Goal: Information Seeking & Learning: Learn about a topic

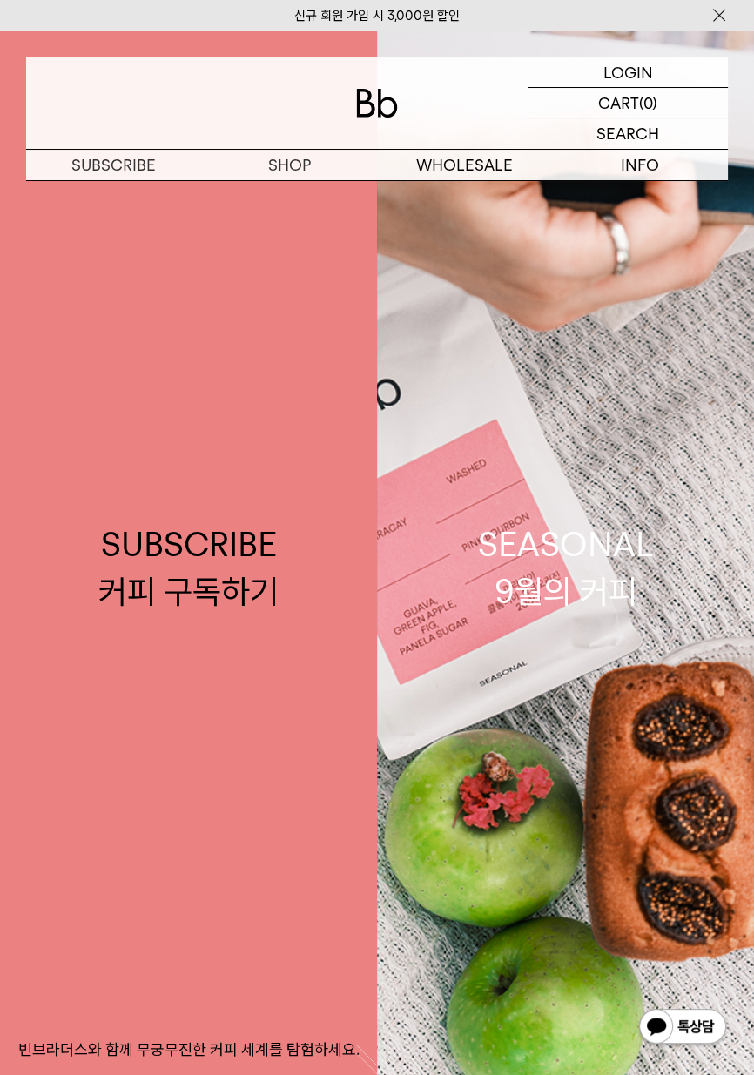
click at [0, 0] on p "구독" at bounding box center [0, 0] width 0 height 0
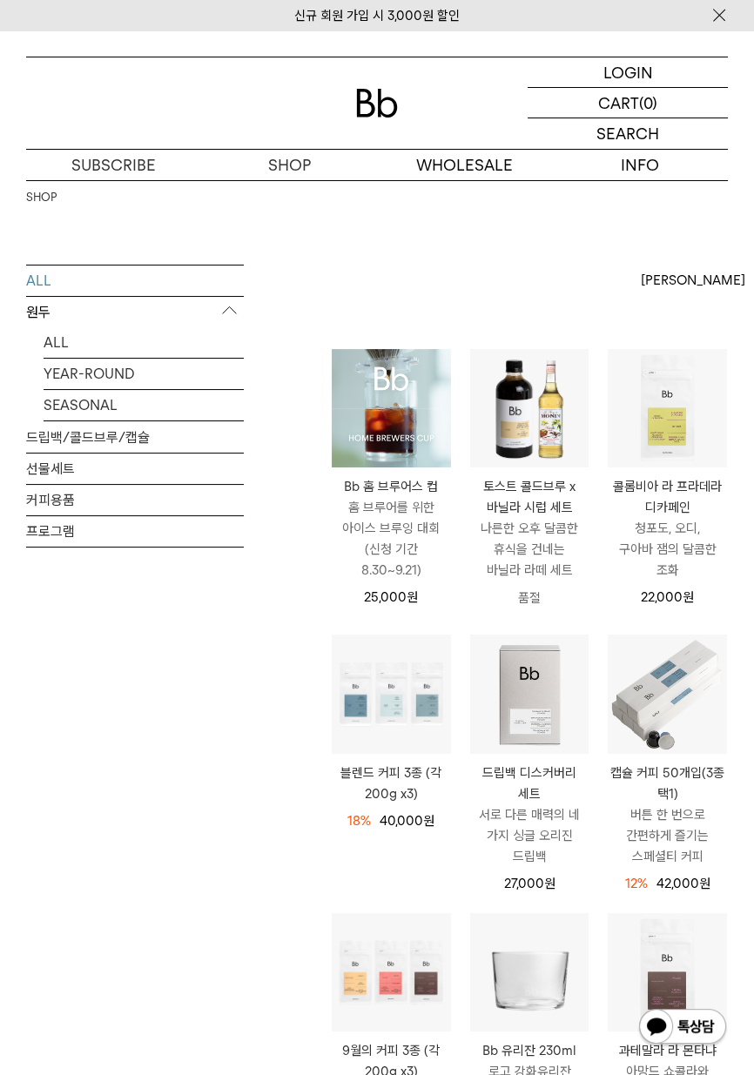
click at [0, 0] on p "숍" at bounding box center [0, 0] width 0 height 0
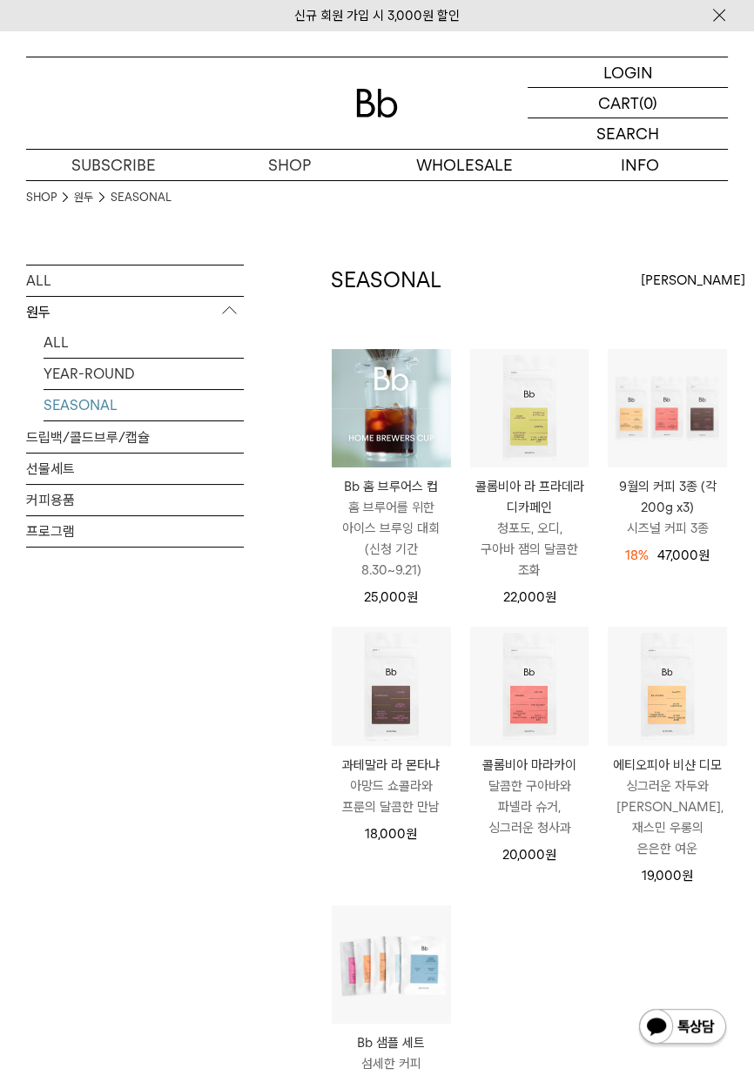
click at [51, 394] on link "SEASONAL" at bounding box center [144, 405] width 200 height 30
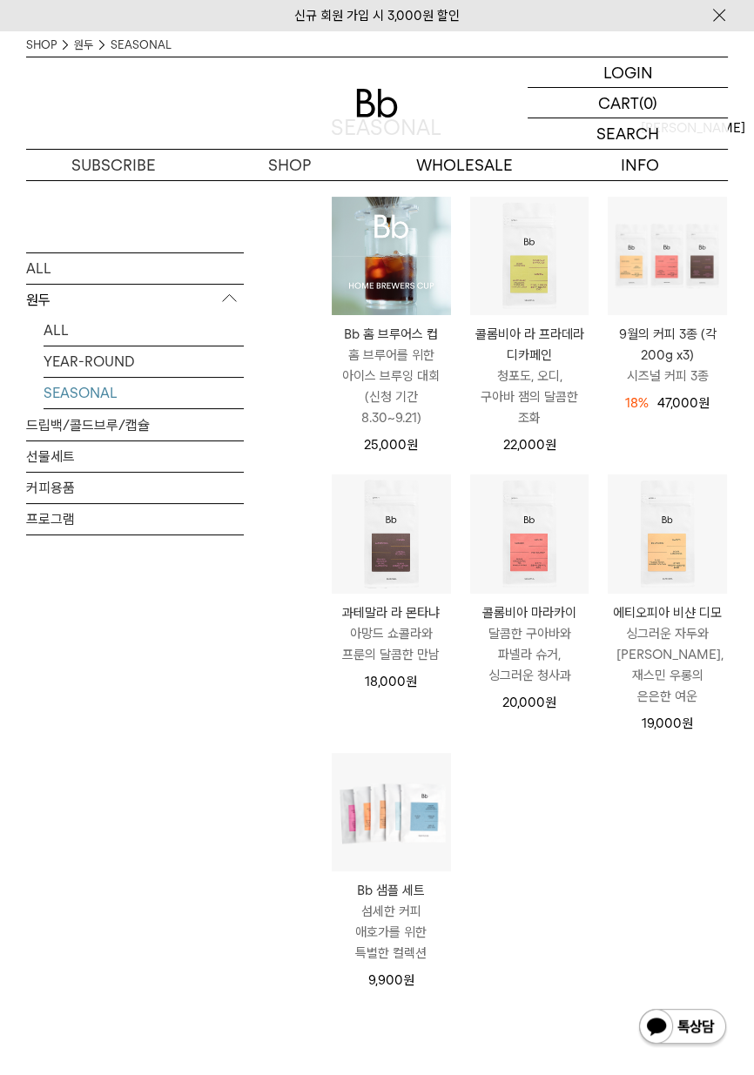
scroll to position [152, 0]
click at [0, 0] on img at bounding box center [0, 0] width 0 height 0
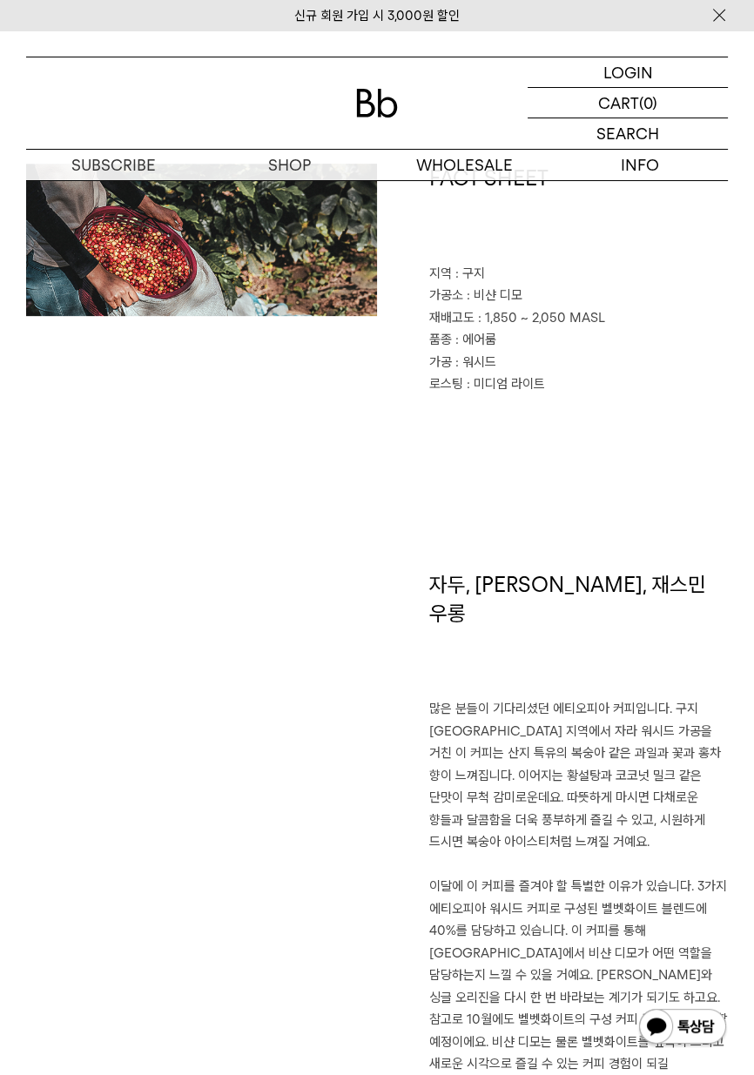
scroll to position [680, 0]
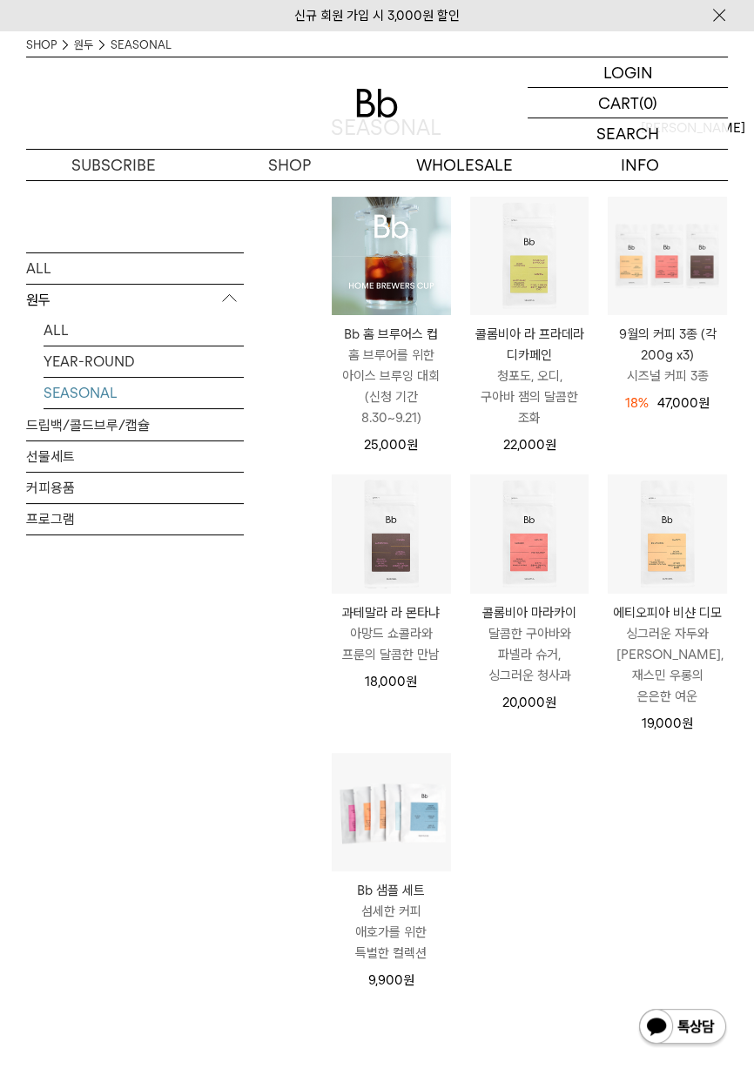
click at [0, 0] on img at bounding box center [0, 0] width 0 height 0
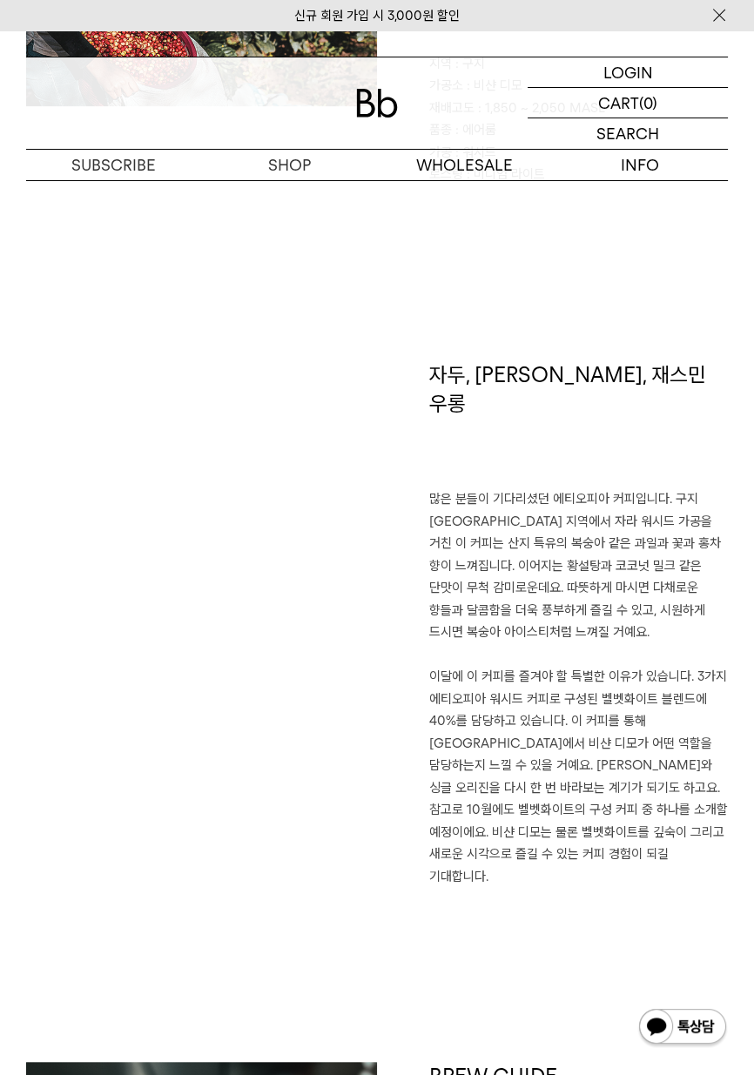
scroll to position [854, 0]
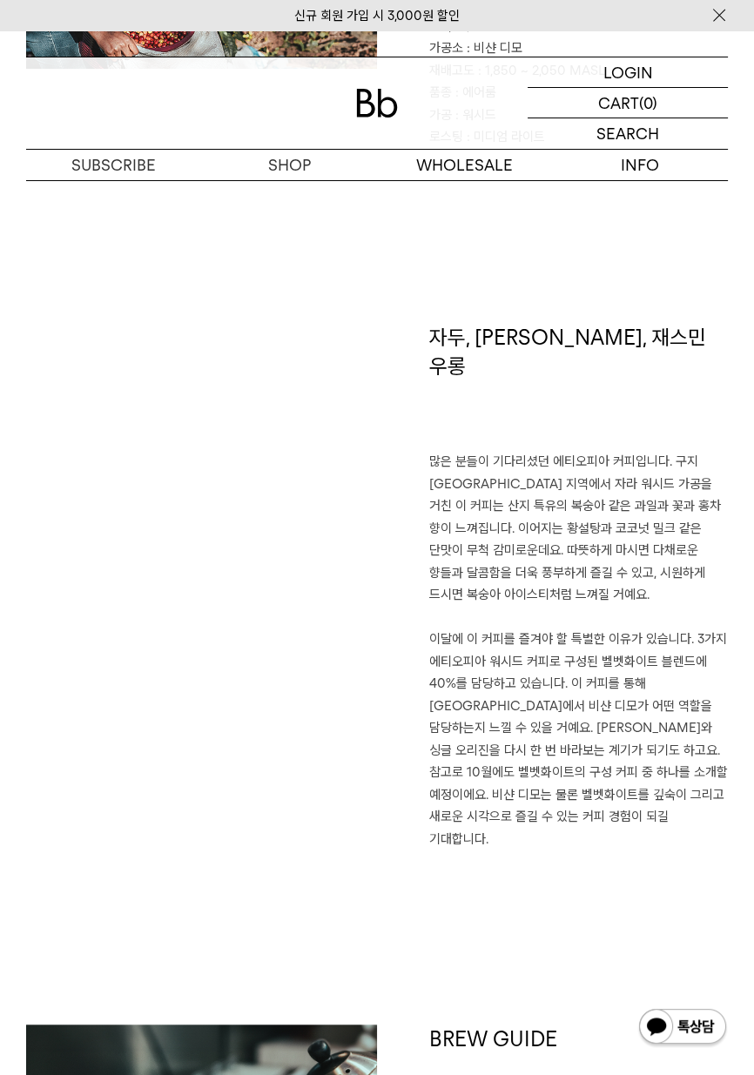
click at [671, 451] on p "많은 분들이 기다리셨던 에티오피아 커피입니다. 구지 샤키소 지역에서 자라 워시드 가공을 거친 이 커피는 산지 특유의 복숭아 같은 과일과 꽃과 …" at bounding box center [578, 650] width 298 height 399
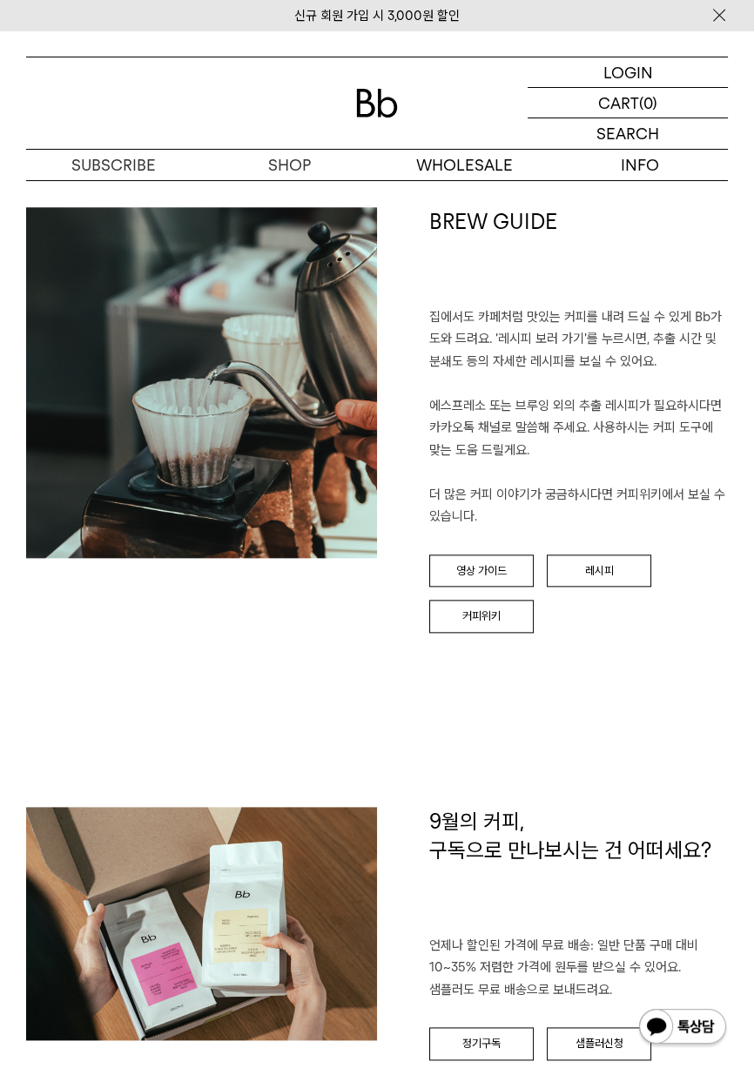
scroll to position [1706, 0]
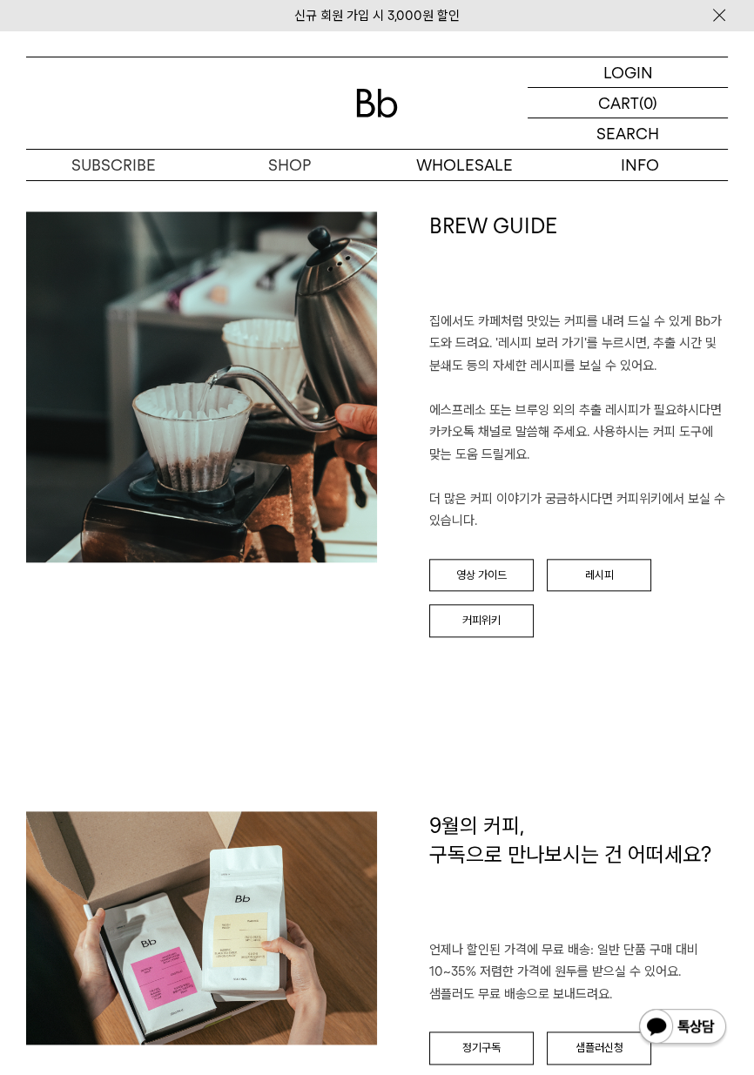
click at [597, 559] on link "레시피" at bounding box center [598, 575] width 104 height 33
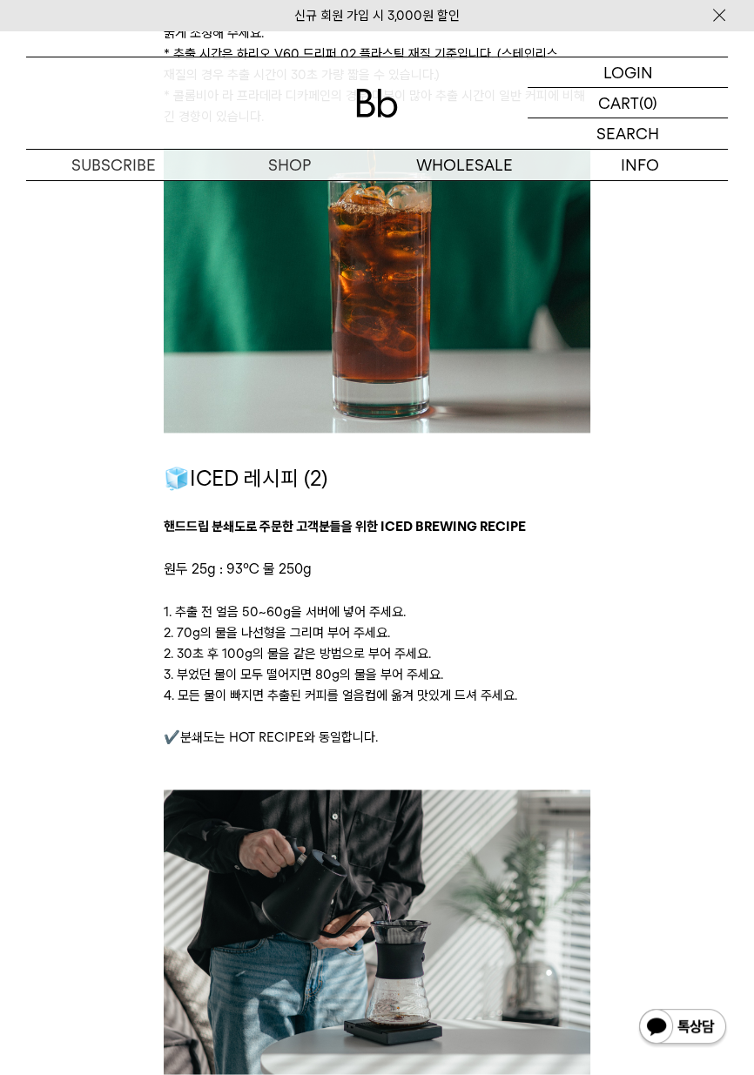
scroll to position [2439, 0]
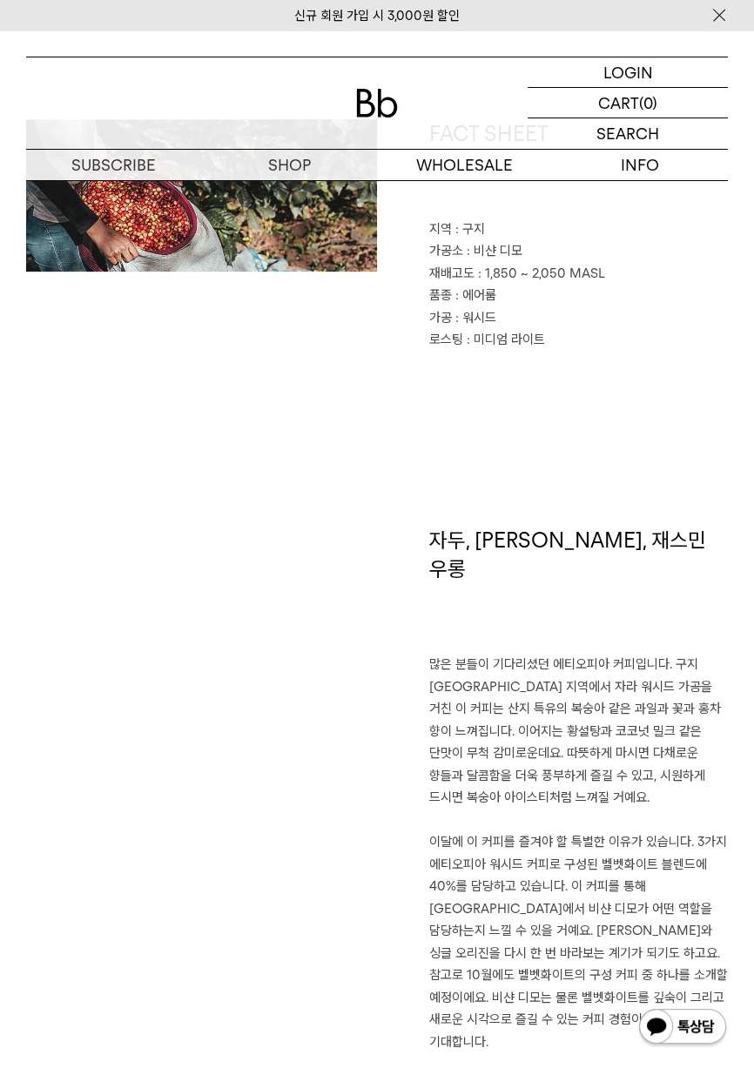
scroll to position [689, 0]
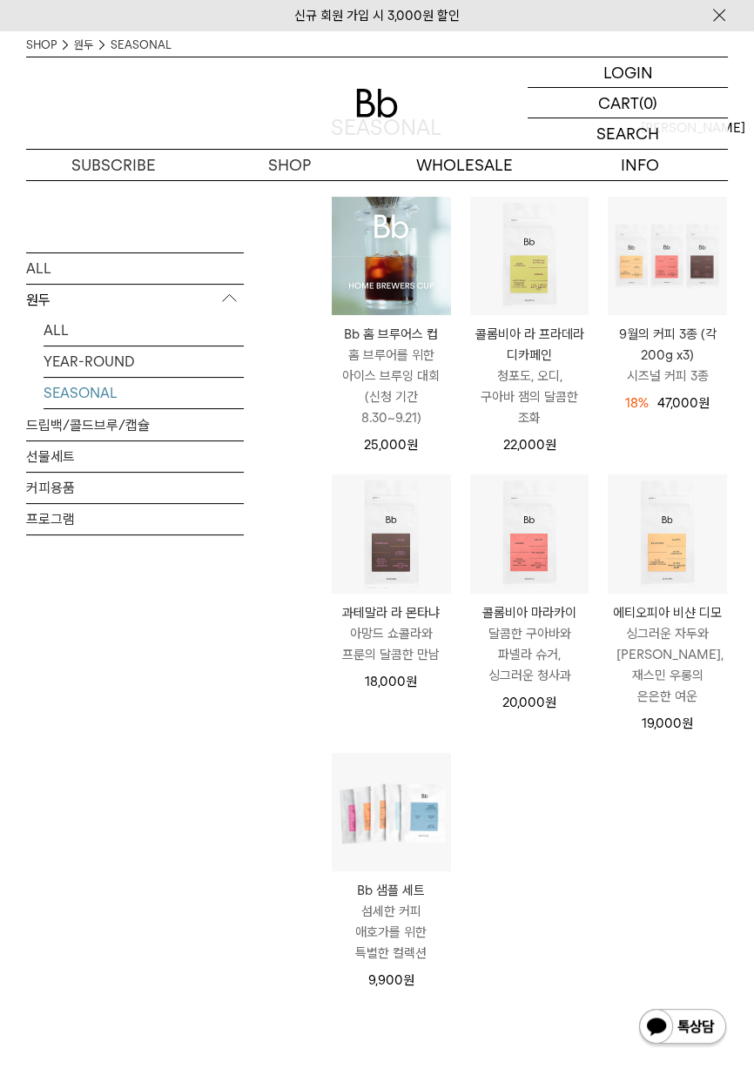
click at [0, 0] on img at bounding box center [0, 0] width 0 height 0
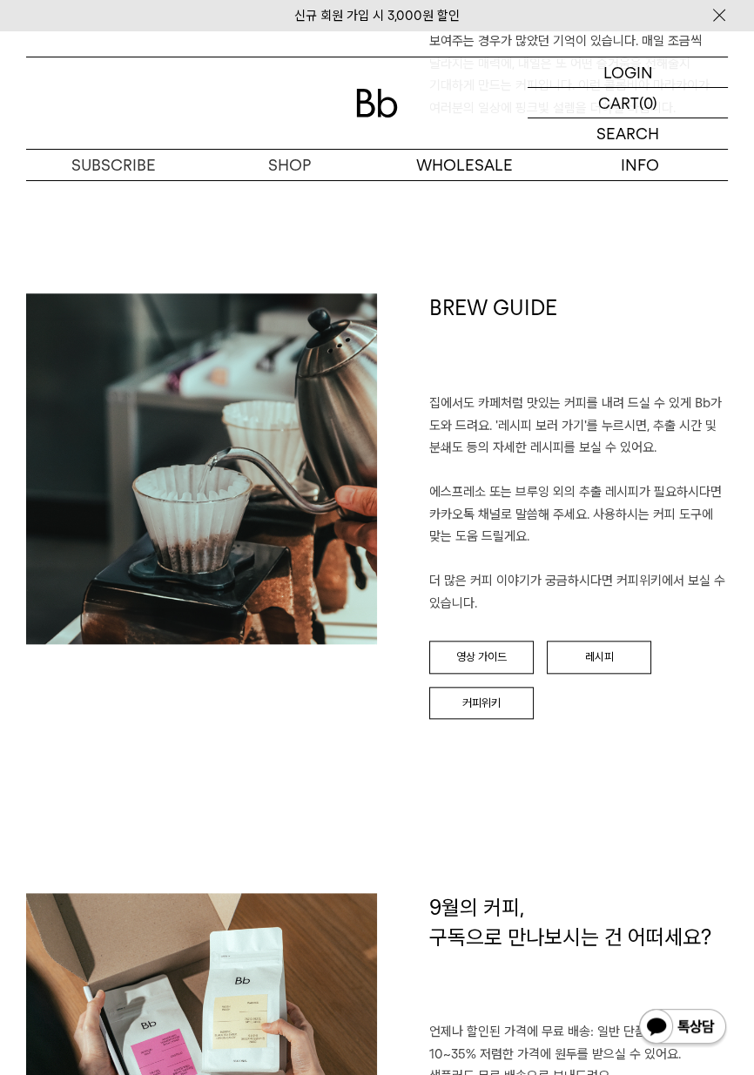
scroll to position [1545, 0]
click at [627, 640] on link "레시피" at bounding box center [598, 656] width 104 height 33
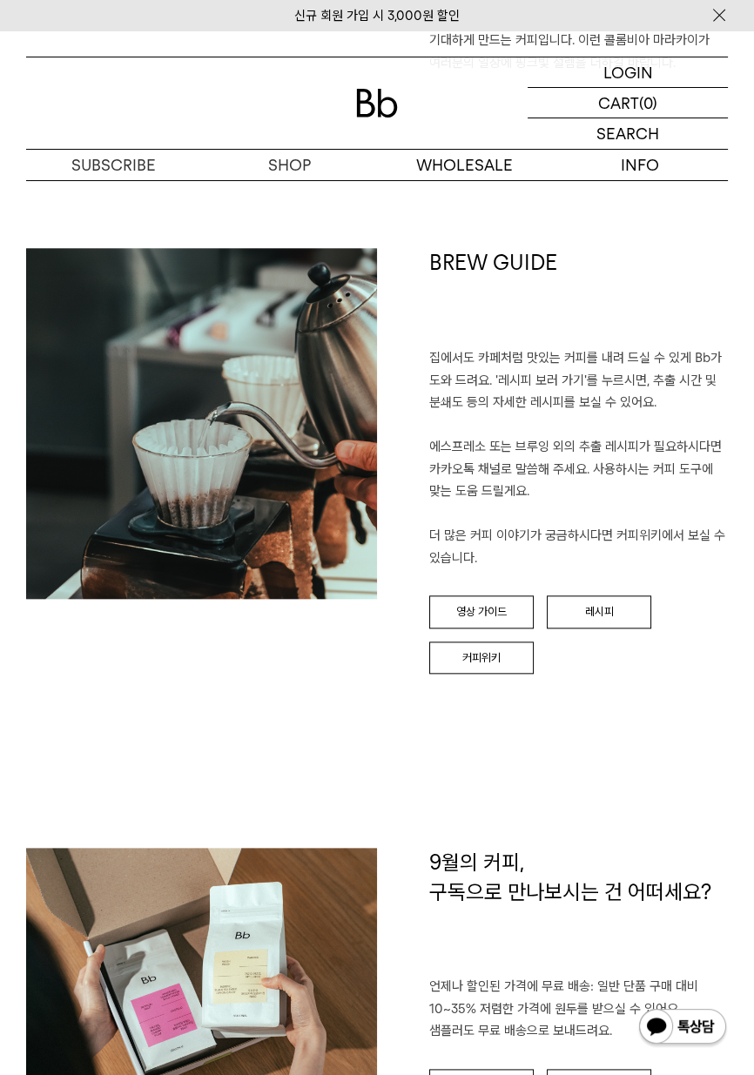
scroll to position [1628, 0]
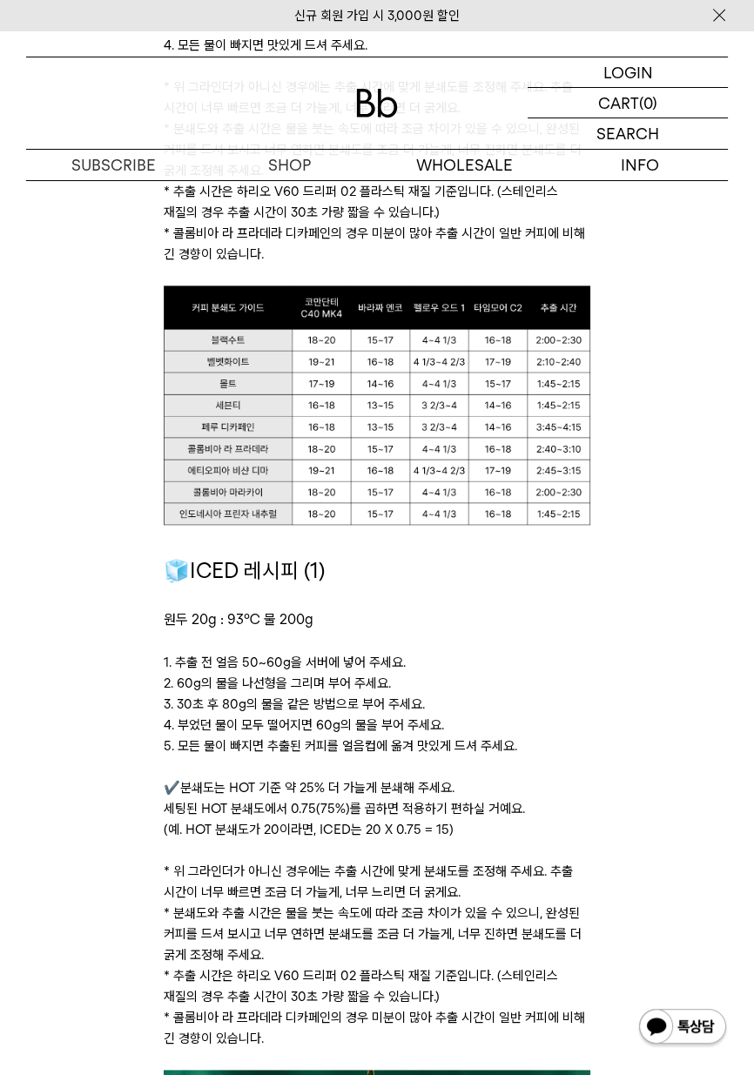
scroll to position [1517, 0]
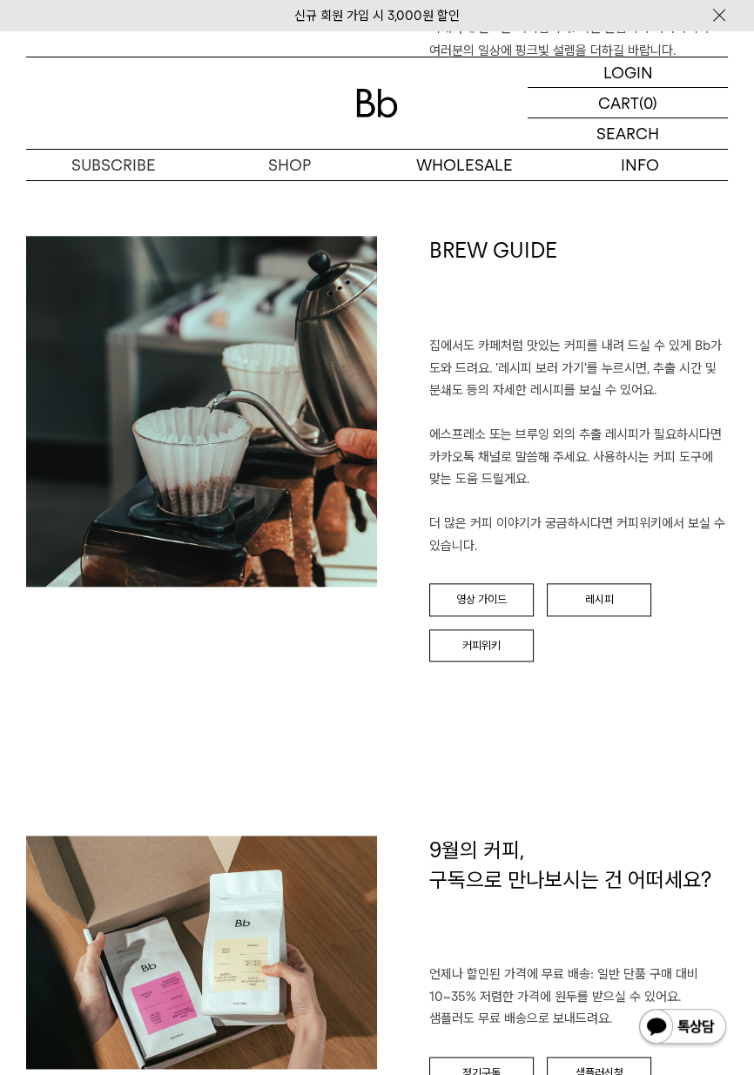
scroll to position [1628, 0]
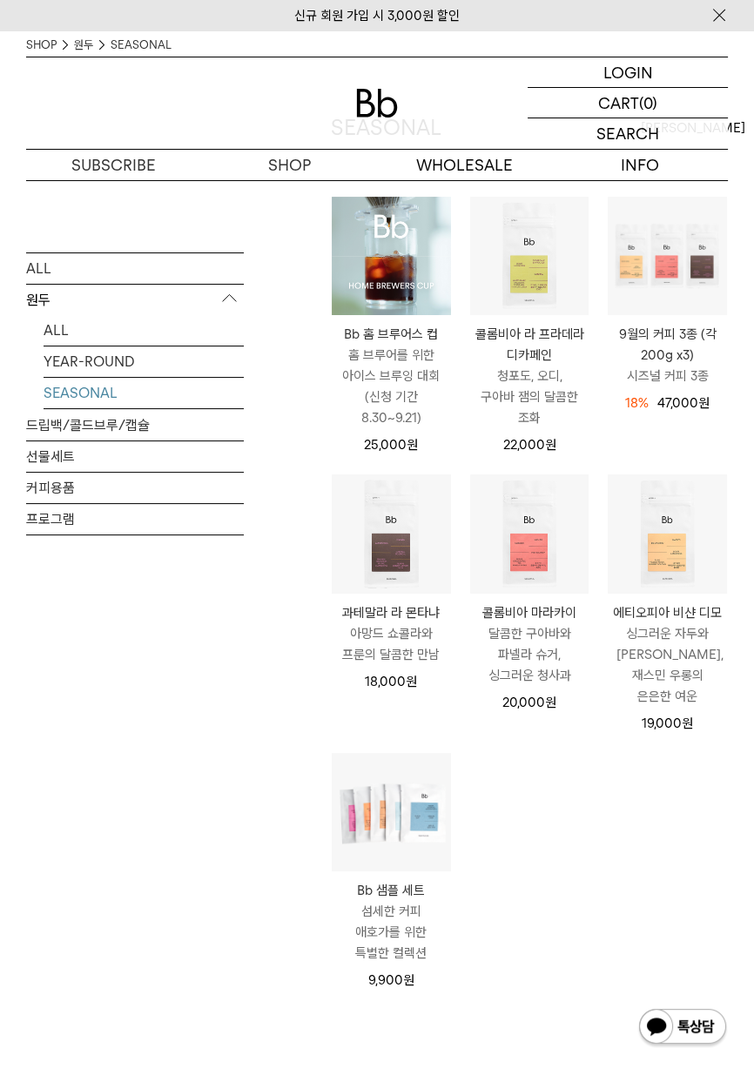
click at [0, 0] on img at bounding box center [0, 0] width 0 height 0
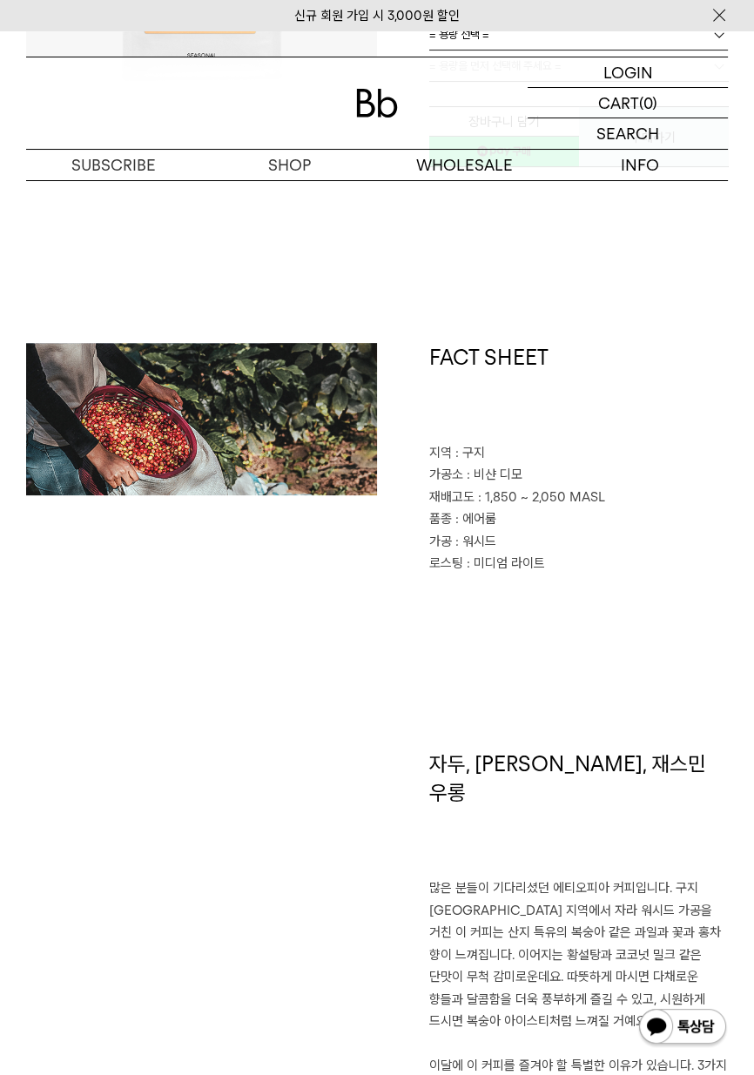
scroll to position [466, 0]
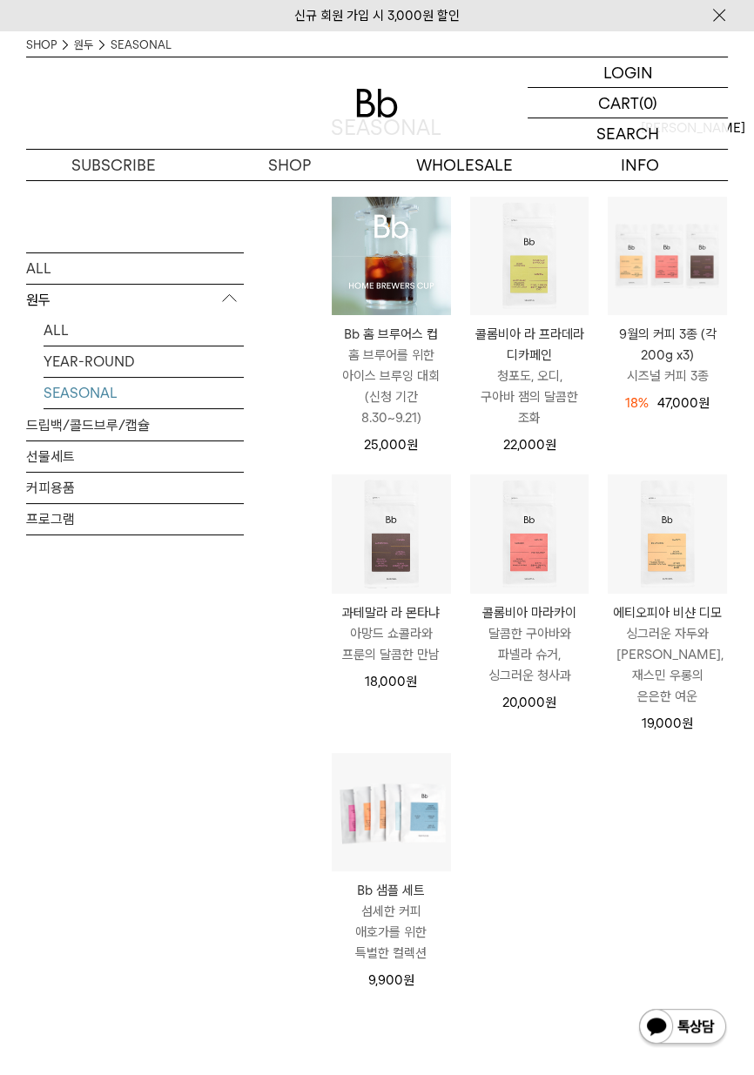
click at [0, 0] on img at bounding box center [0, 0] width 0 height 0
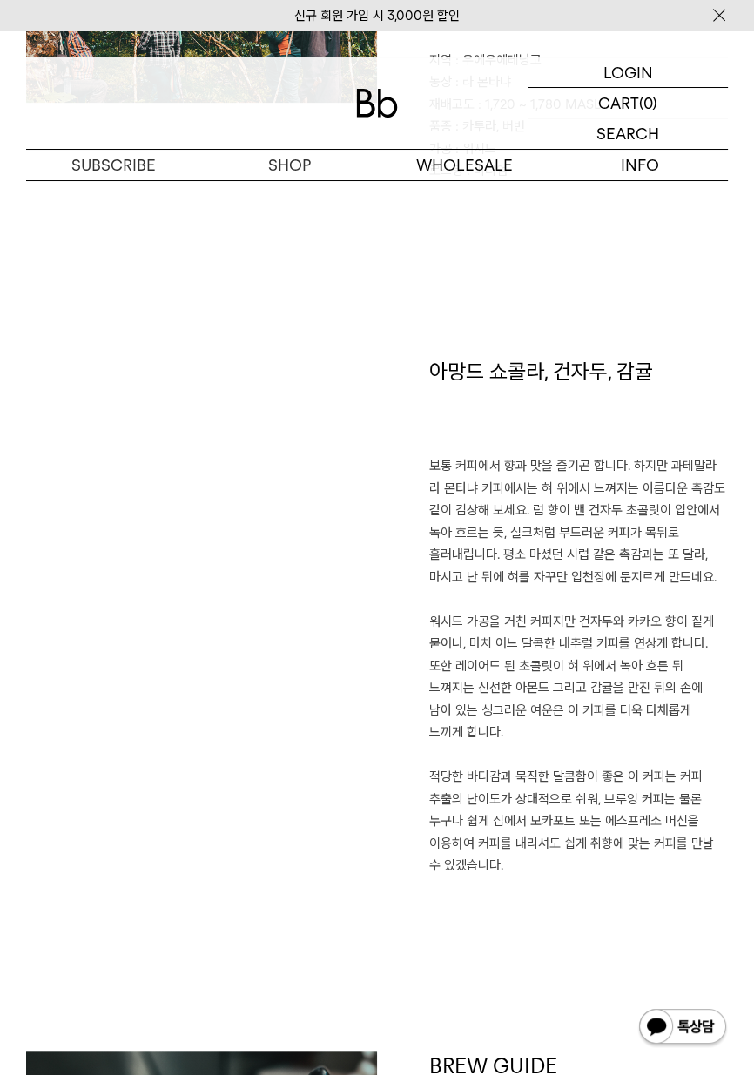
scroll to position [842, 0]
